Goal: Information Seeking & Learning: Learn about a topic

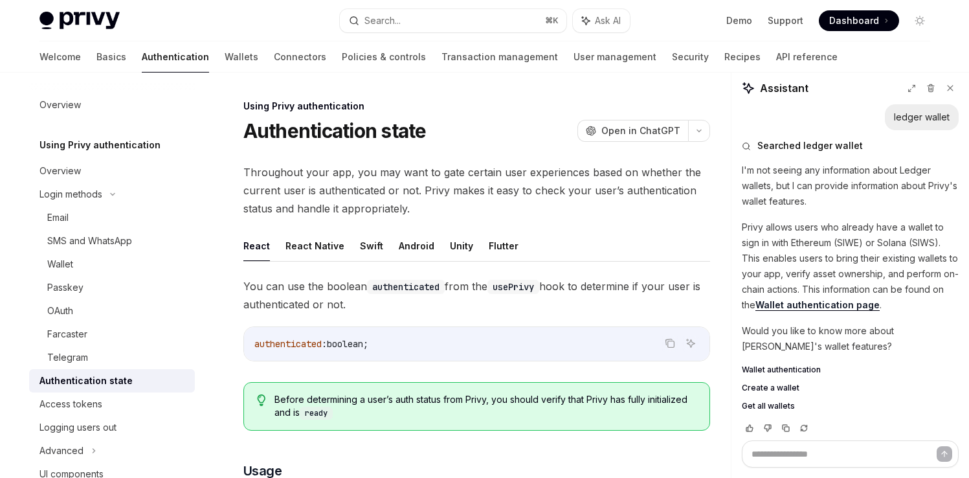
scroll to position [57, 0]
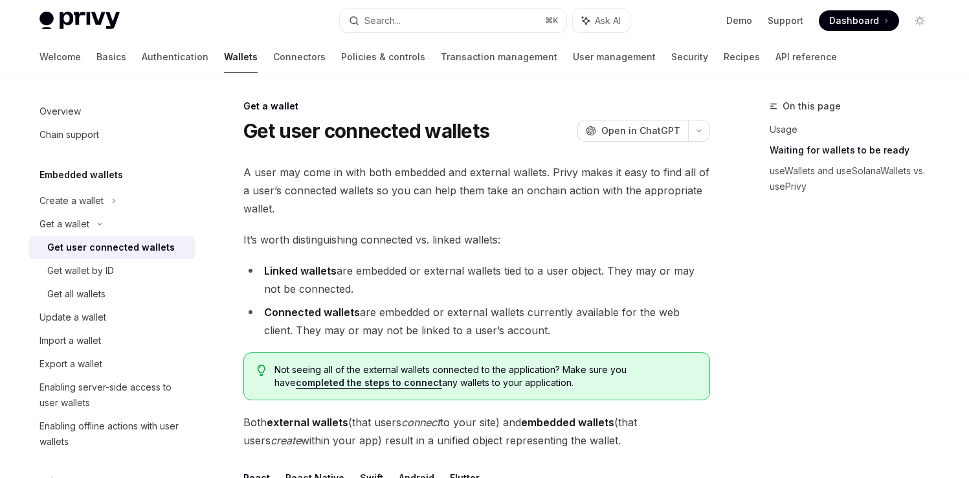
scroll to position [977, 0]
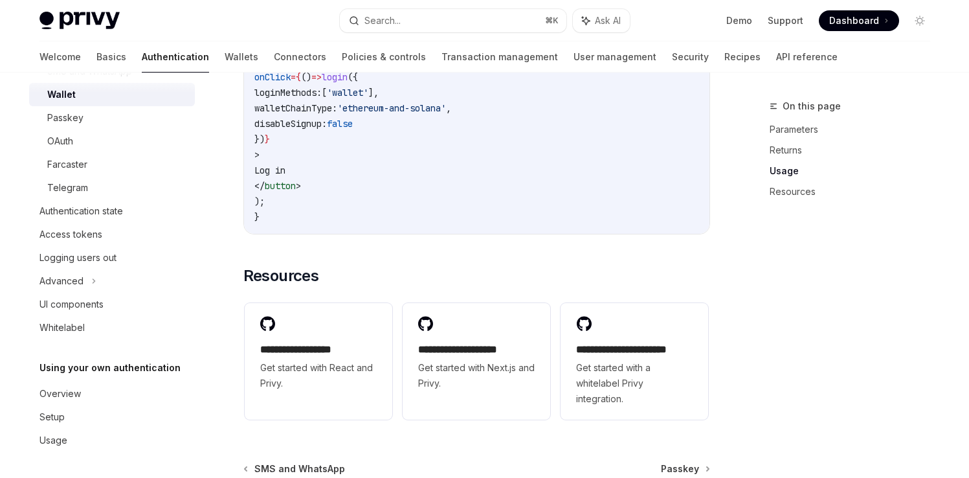
scroll to position [974, 0]
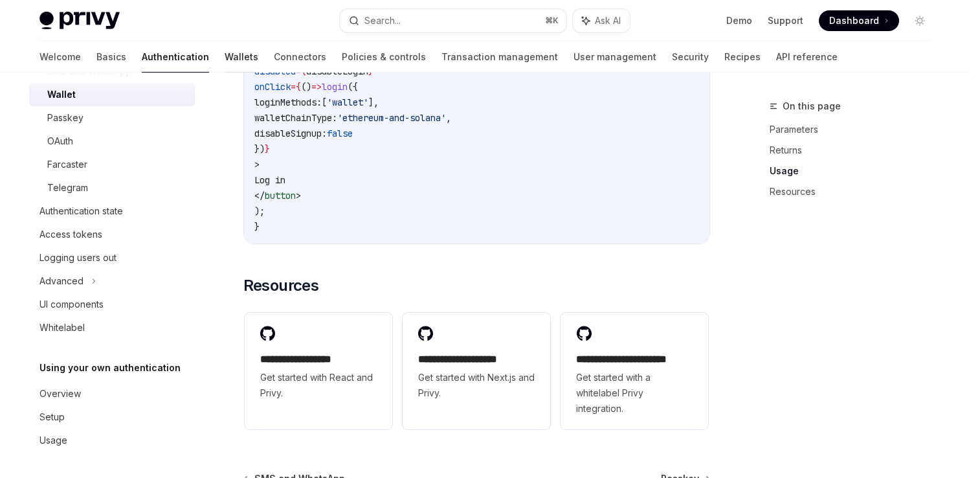
click at [225, 54] on link "Wallets" at bounding box center [242, 56] width 34 height 31
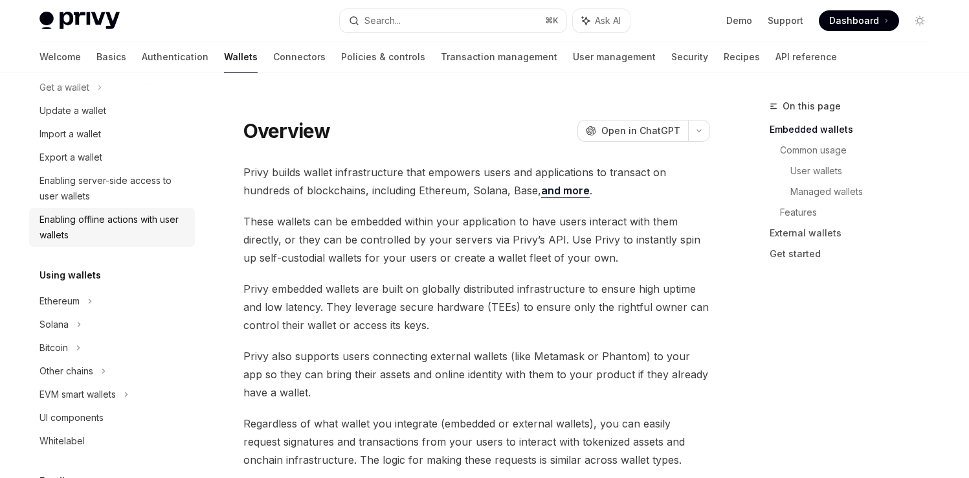
scroll to position [143, 0]
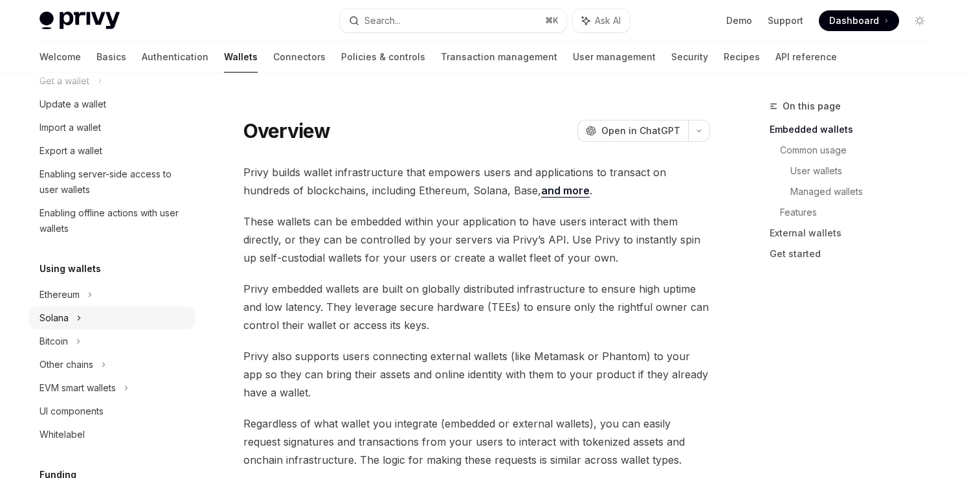
click at [97, 89] on icon at bounding box center [99, 81] width 5 height 16
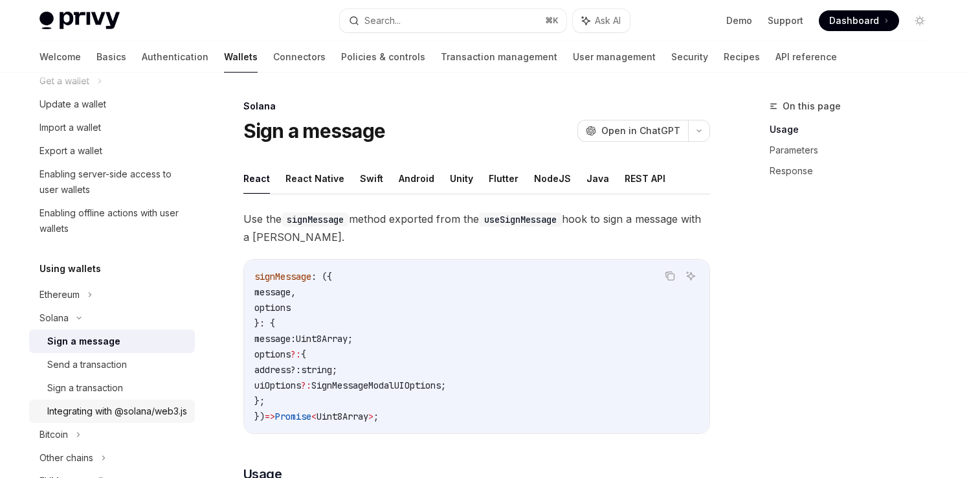
click at [93, 415] on div "Integrating with @solana/web3.js" at bounding box center [117, 411] width 140 height 16
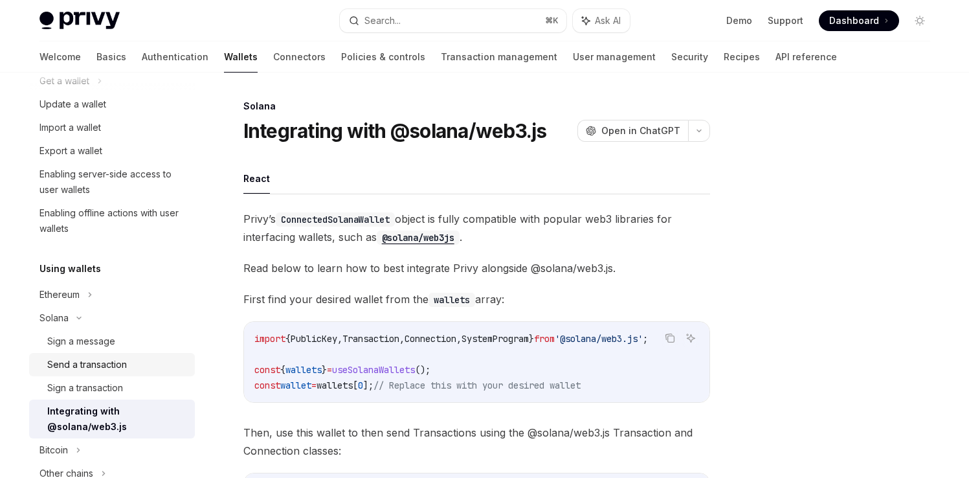
click at [89, 357] on div "Send a transaction" at bounding box center [87, 365] width 80 height 16
type textarea "*"
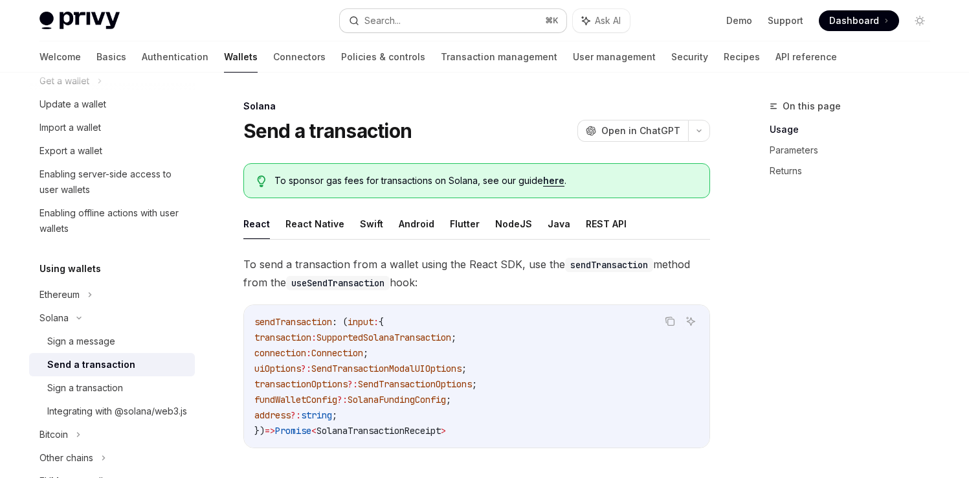
click at [384, 18] on div "Search..." at bounding box center [382, 21] width 36 height 16
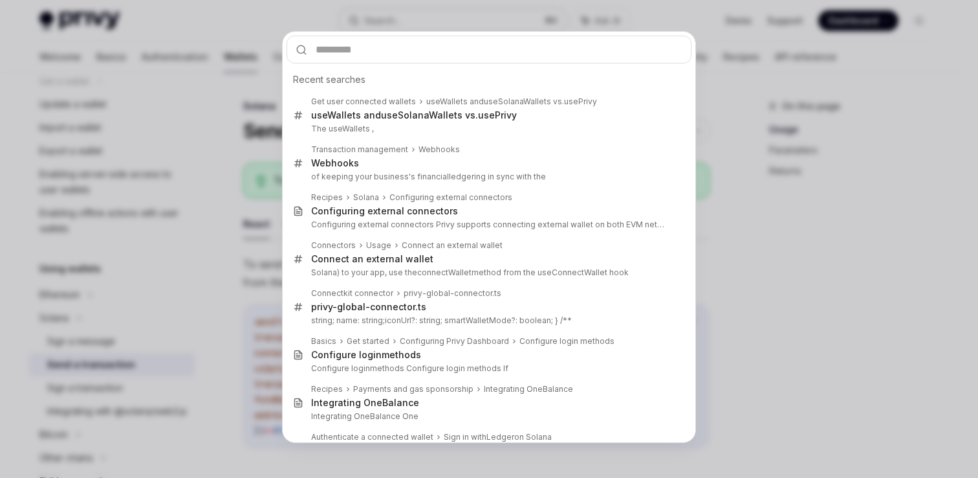
click at [384, 18] on div "Recent searches Get user connected wallets useWallets and useSolanaWallets vs. …" at bounding box center [489, 239] width 978 height 478
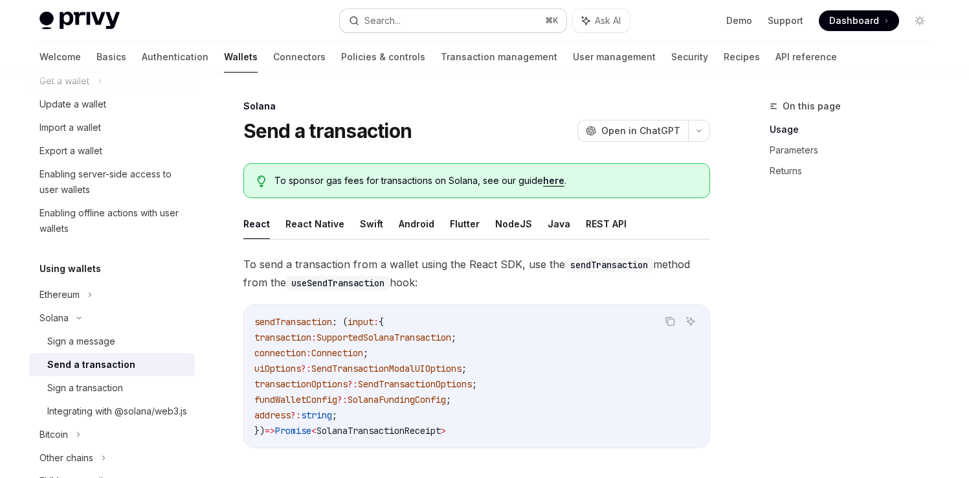
click at [515, 23] on button "Search... ⌘ K" at bounding box center [453, 20] width 227 height 23
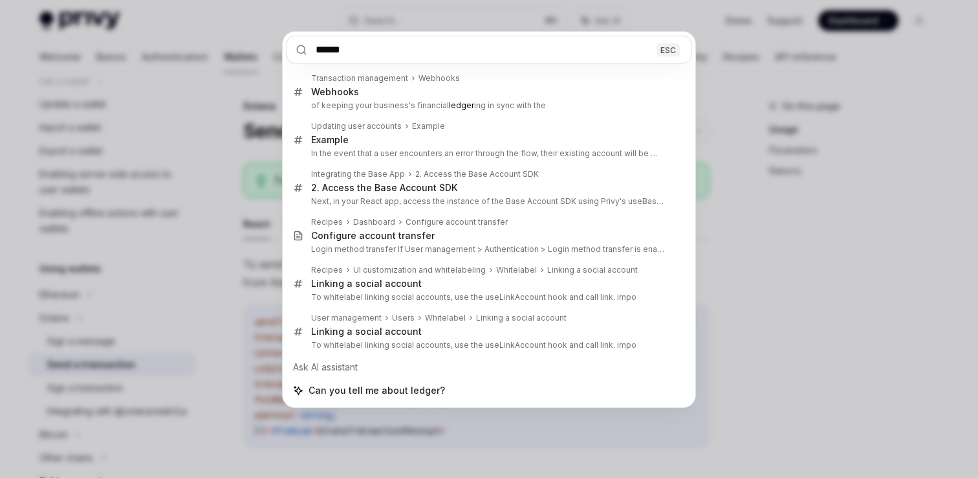
type input "******"
click at [122, 221] on div "****** ESC Transaction management Webhooks Webhooks of keeping your business's …" at bounding box center [489, 239] width 978 height 478
